Goal: Check status

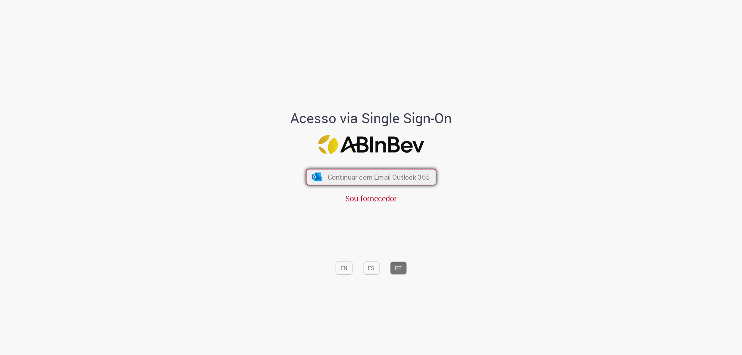
click at [411, 182] on span "Continuar com Email Outlook 365" at bounding box center [378, 177] width 102 height 9
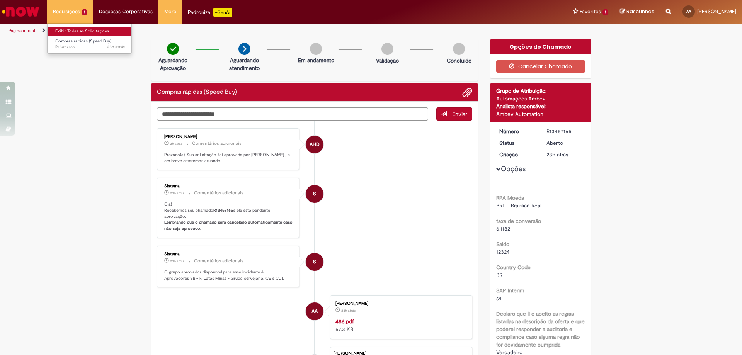
click at [58, 30] on link "Exibir Todas as Solicitações" at bounding box center [90, 31] width 85 height 9
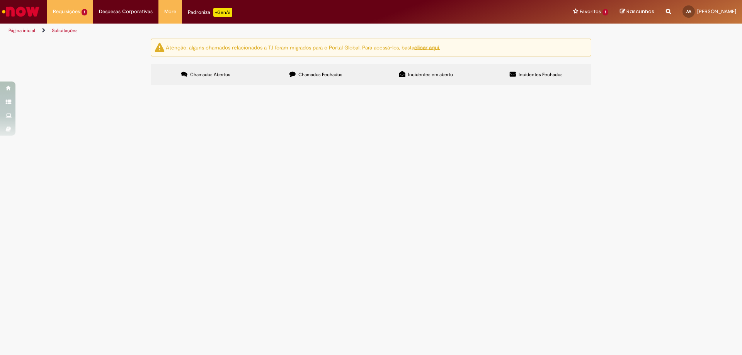
click at [303, 76] on span "Chamados Fechados" at bounding box center [320, 74] width 44 height 6
click at [0, 0] on span "Gentileza seguir com a correção por favor" at bounding box center [0, 0] width 0 height 0
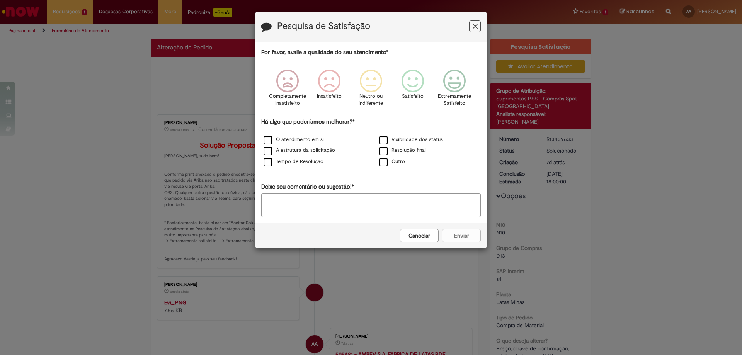
click at [431, 237] on button "Cancelar" at bounding box center [419, 235] width 39 height 13
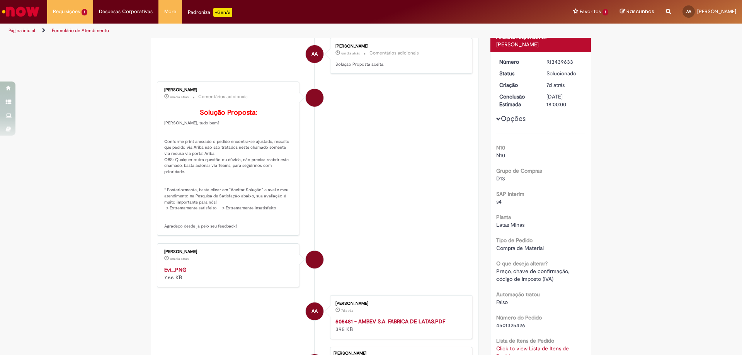
scroll to position [155, 0]
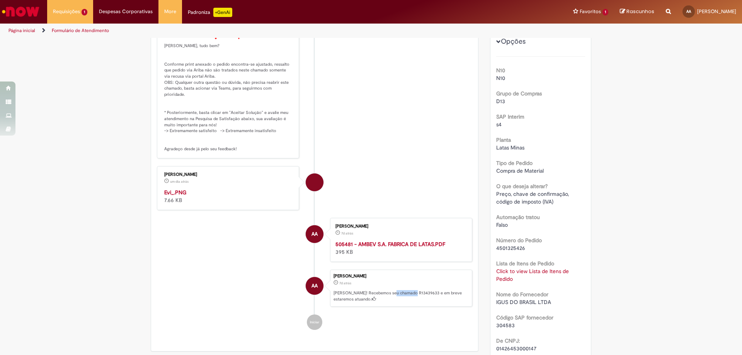
drag, startPoint x: 390, startPoint y: 329, endPoint x: 410, endPoint y: 330, distance: 20.1
click at [410, 302] on p "[PERSON_NAME]! Recebemos seu chamado R13439633 e em breve estaremos atuando." at bounding box center [401, 296] width 134 height 12
copy p "R13439633"
